Goal: Information Seeking & Learning: Learn about a topic

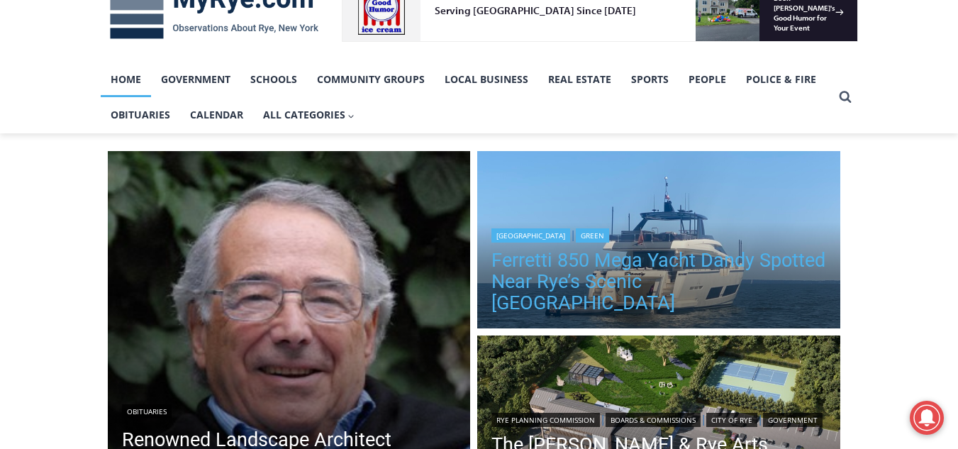
scroll to position [284, 0]
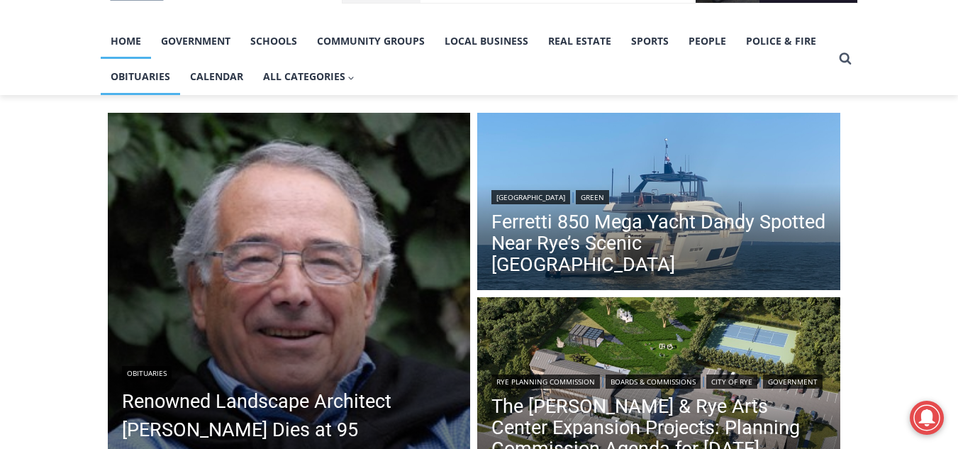
click at [128, 78] on link "Obituaries" at bounding box center [140, 76] width 79 height 35
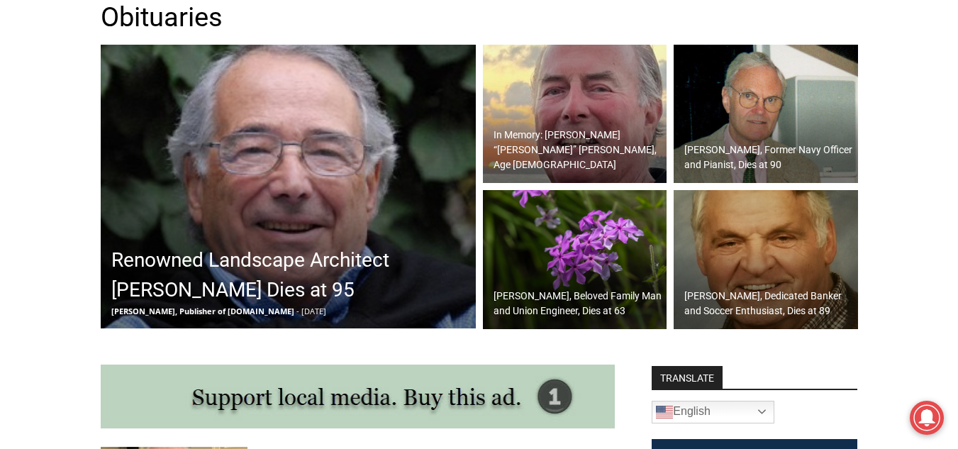
scroll to position [426, 0]
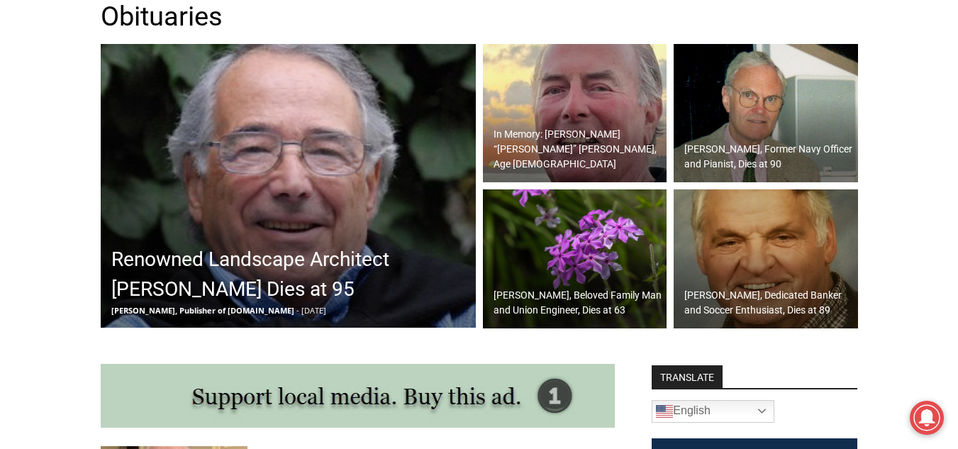
click at [331, 252] on h2 "Renowned Landscape Architect [PERSON_NAME] Dies at 95" at bounding box center [291, 275] width 361 height 60
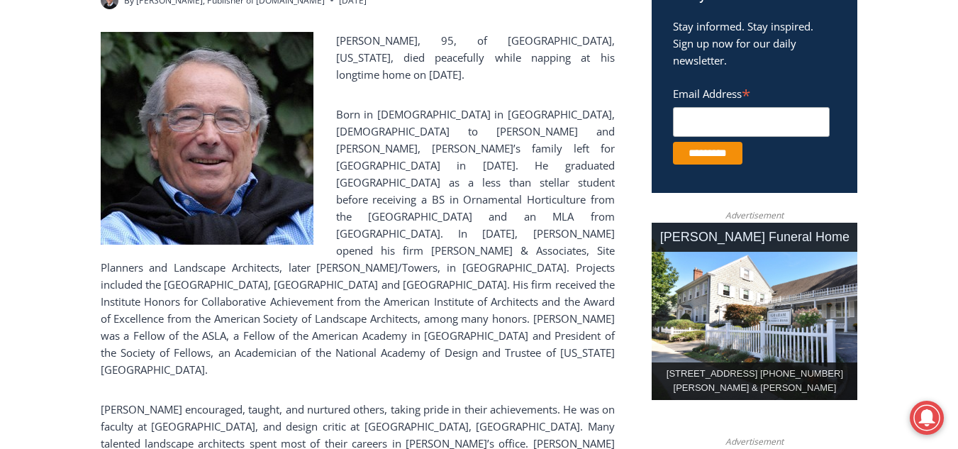
scroll to position [496, 0]
